Goal: Check status: Check status

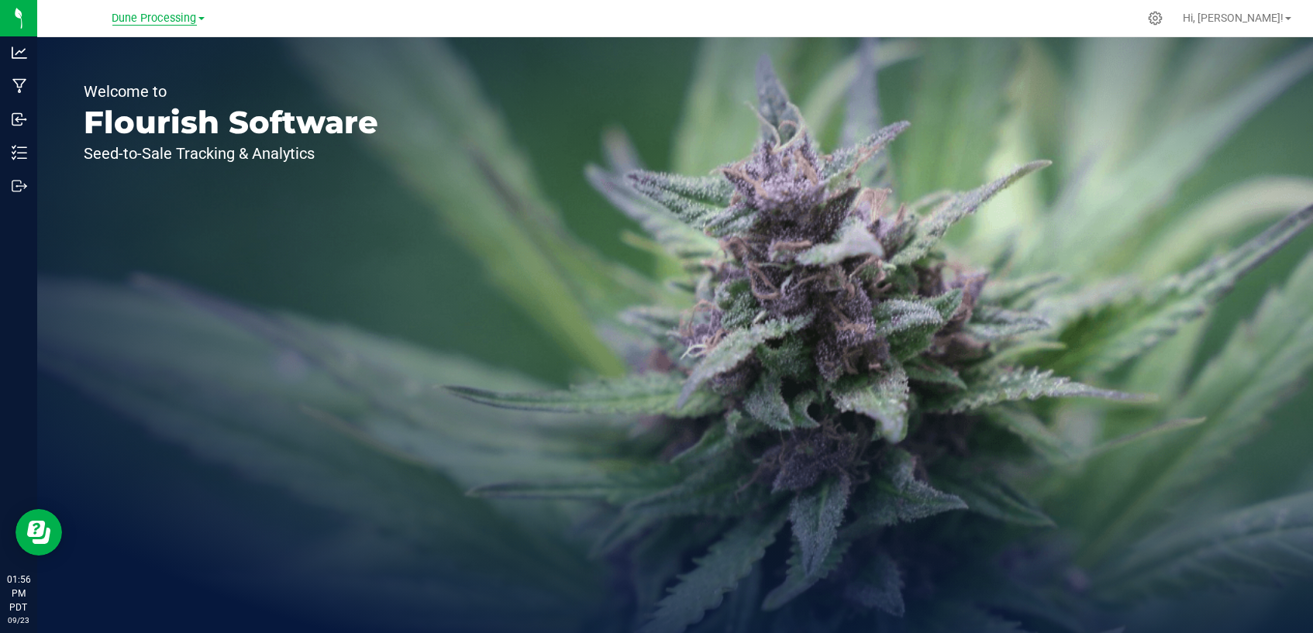
drag, startPoint x: 117, startPoint y: 7, endPoint x: 116, endPoint y: 17, distance: 10.2
click at [116, 16] on div "Dune Processing" at bounding box center [158, 18] width 226 height 24
click at [126, 15] on span "Dune Processing" at bounding box center [154, 19] width 84 height 14
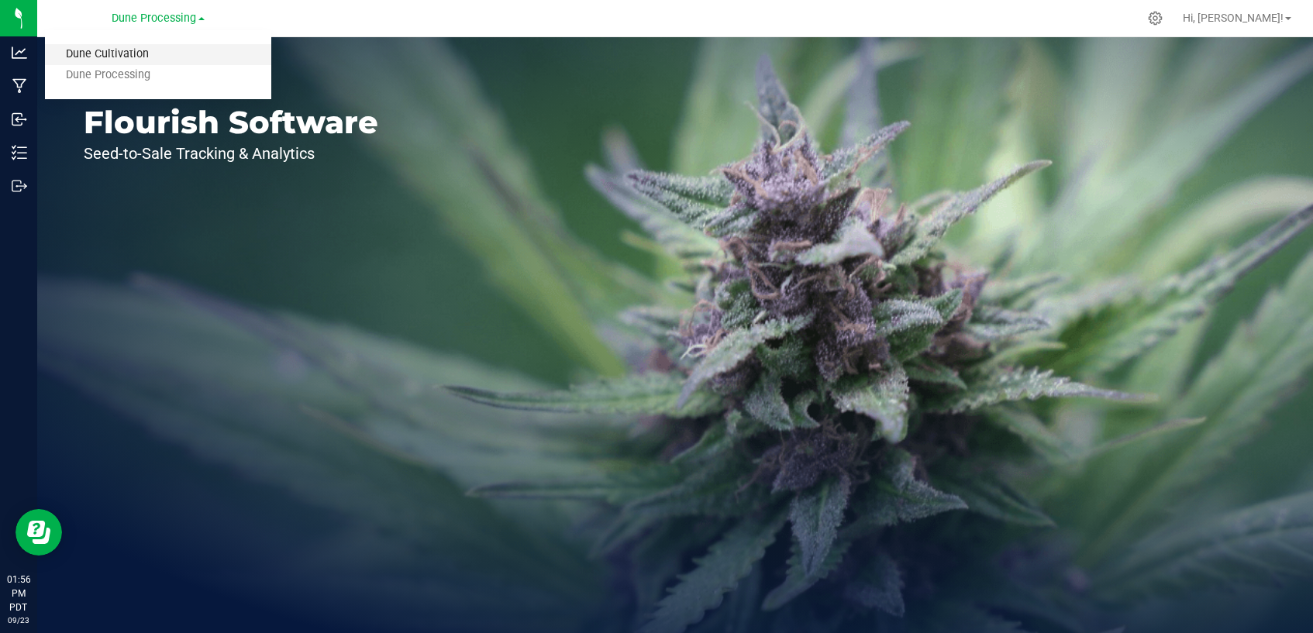
click at [131, 55] on link "Dune Cultivation" at bounding box center [158, 54] width 226 height 21
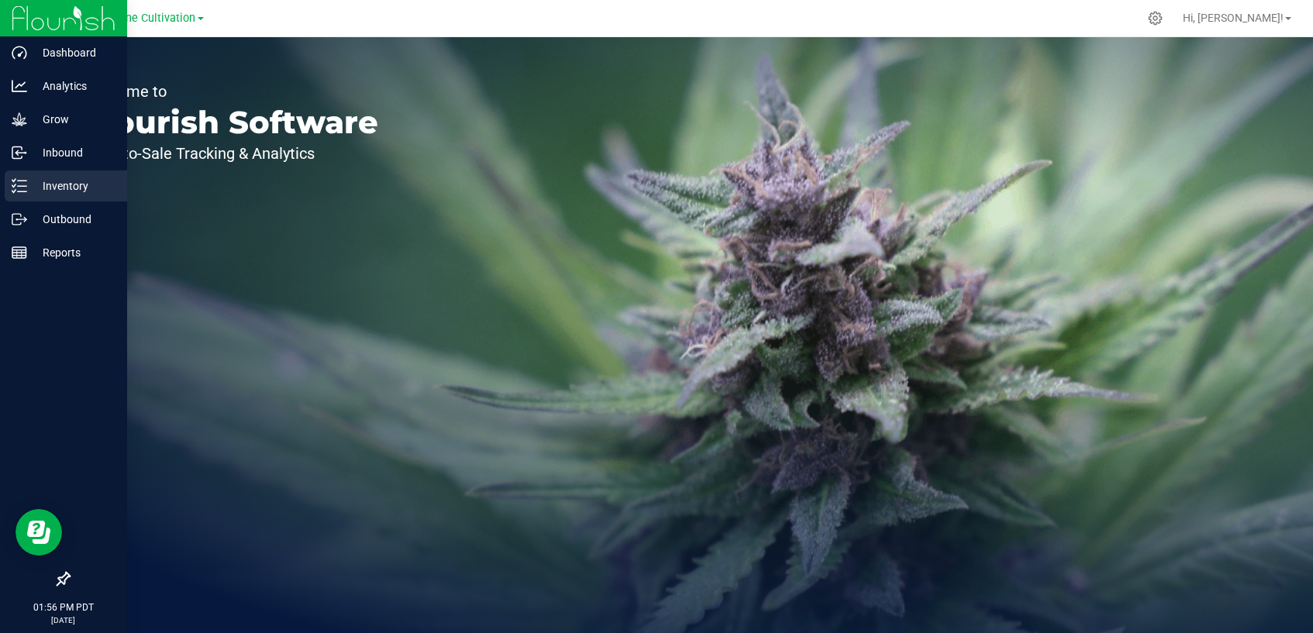
click at [27, 188] on p "Inventory" at bounding box center [73, 186] width 93 height 19
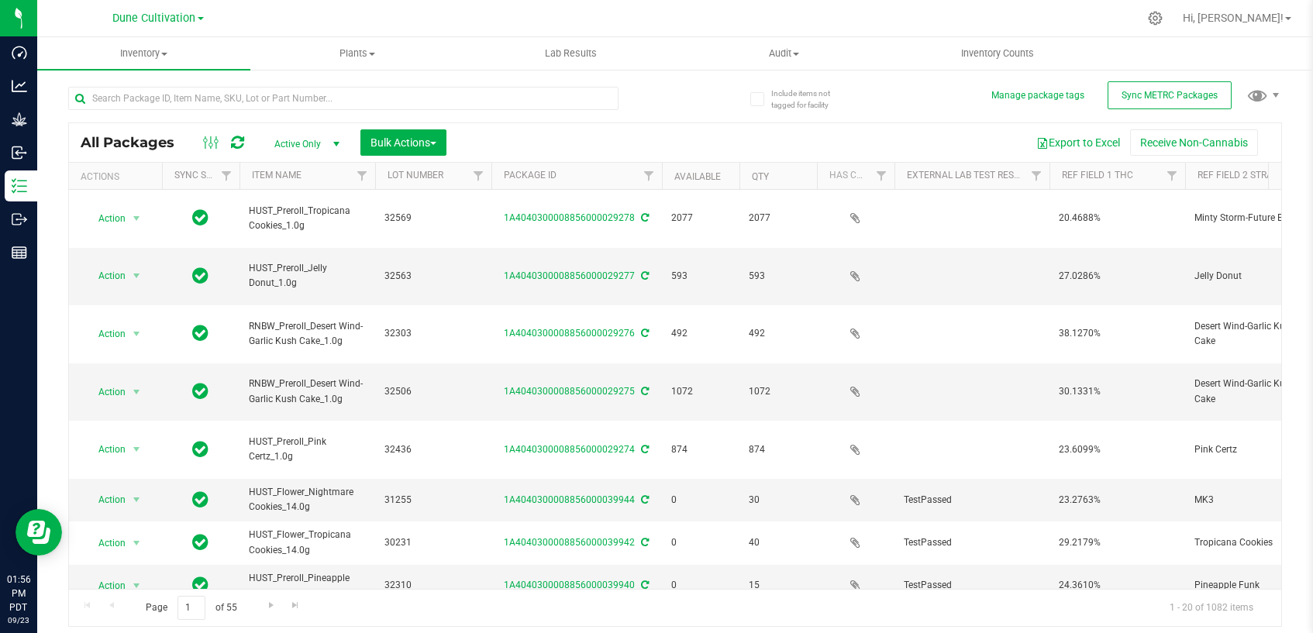
click at [316, 136] on span "Active Only" at bounding box center [303, 144] width 85 height 22
click at [305, 234] on li "All" at bounding box center [303, 237] width 84 height 23
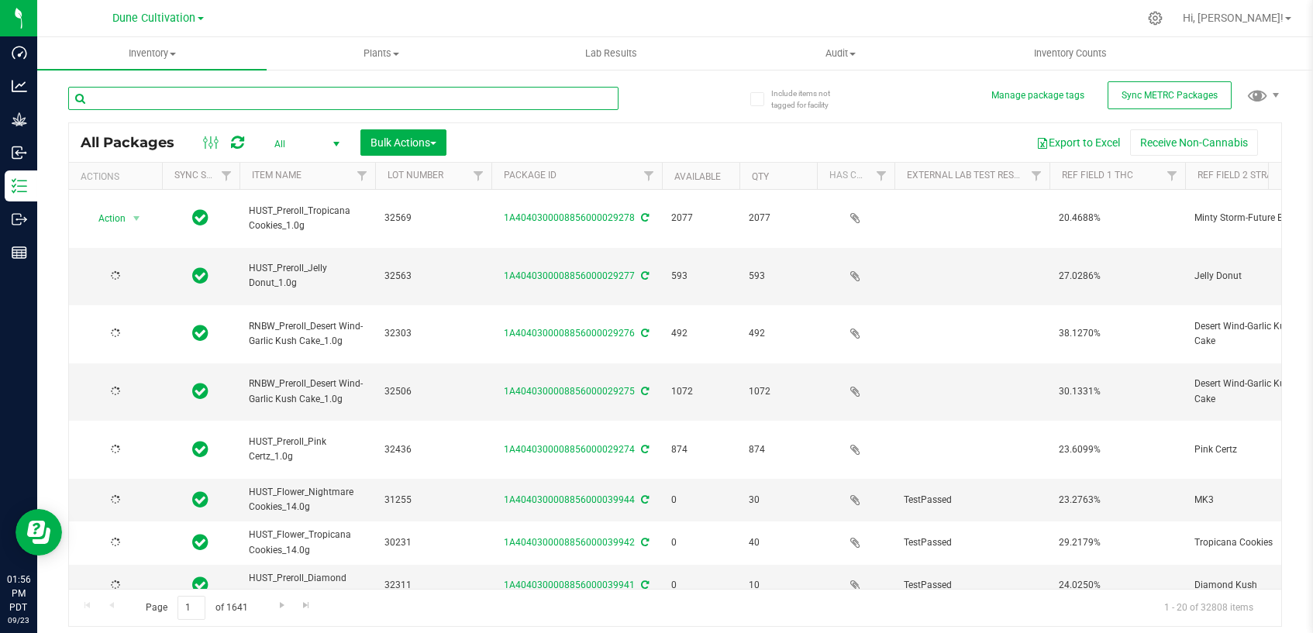
click at [314, 94] on input "text" at bounding box center [343, 98] width 550 height 23
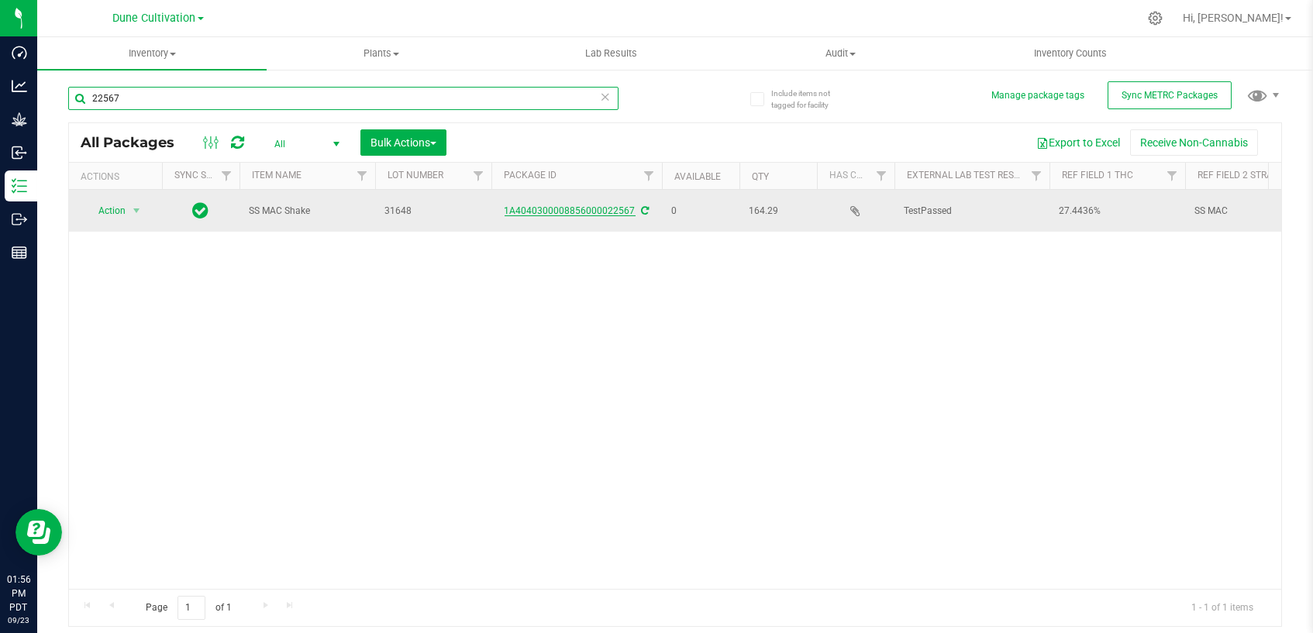
type input "22567"
click at [536, 211] on link "1A4040300008856000022567" at bounding box center [570, 210] width 131 height 11
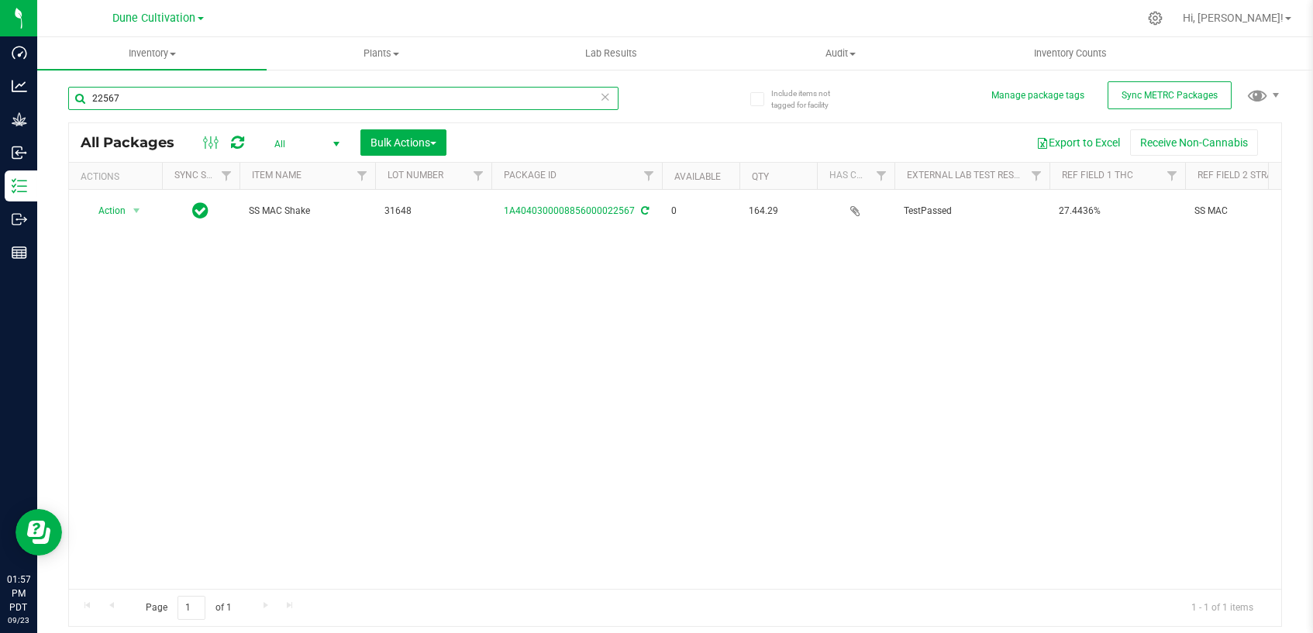
click at [326, 97] on input "22567" at bounding box center [343, 98] width 550 height 23
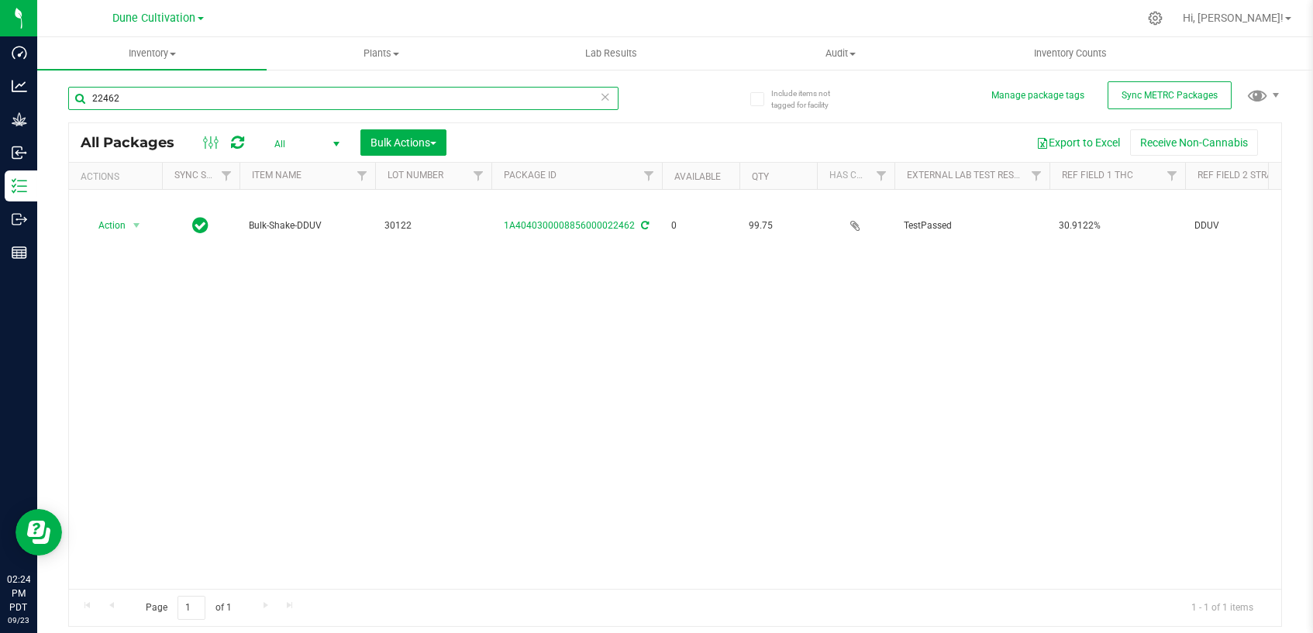
click at [328, 107] on input "22462" at bounding box center [343, 98] width 550 height 23
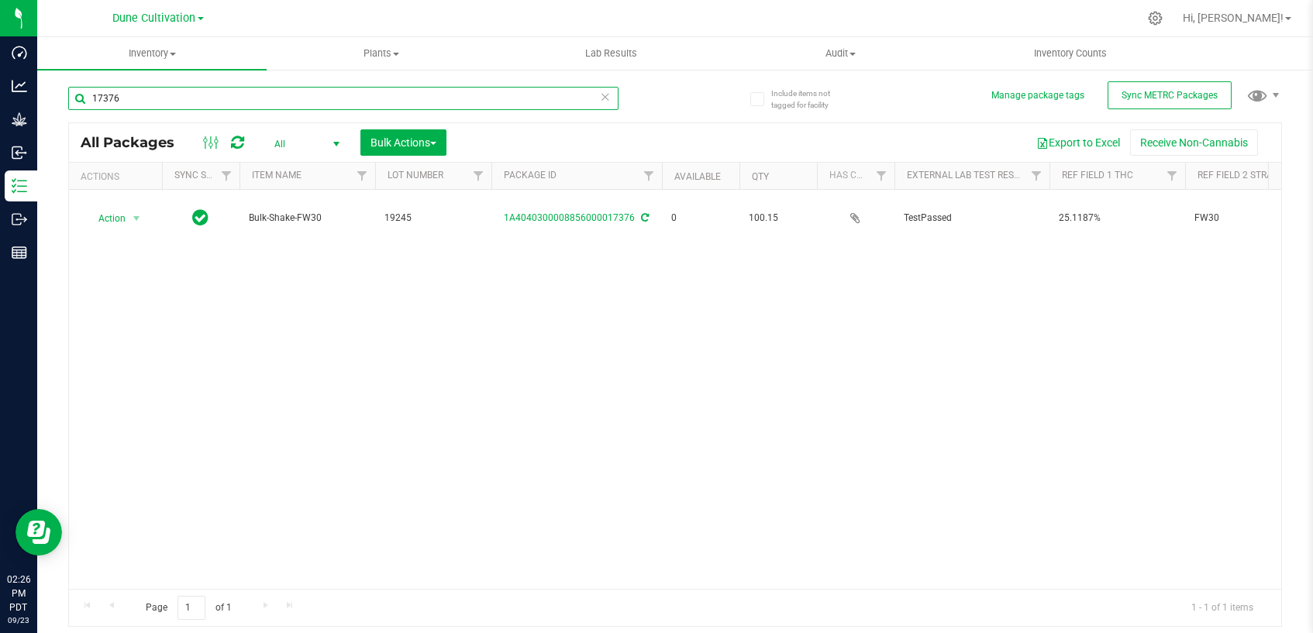
type input "17376"
